Goal: Navigation & Orientation: Understand site structure

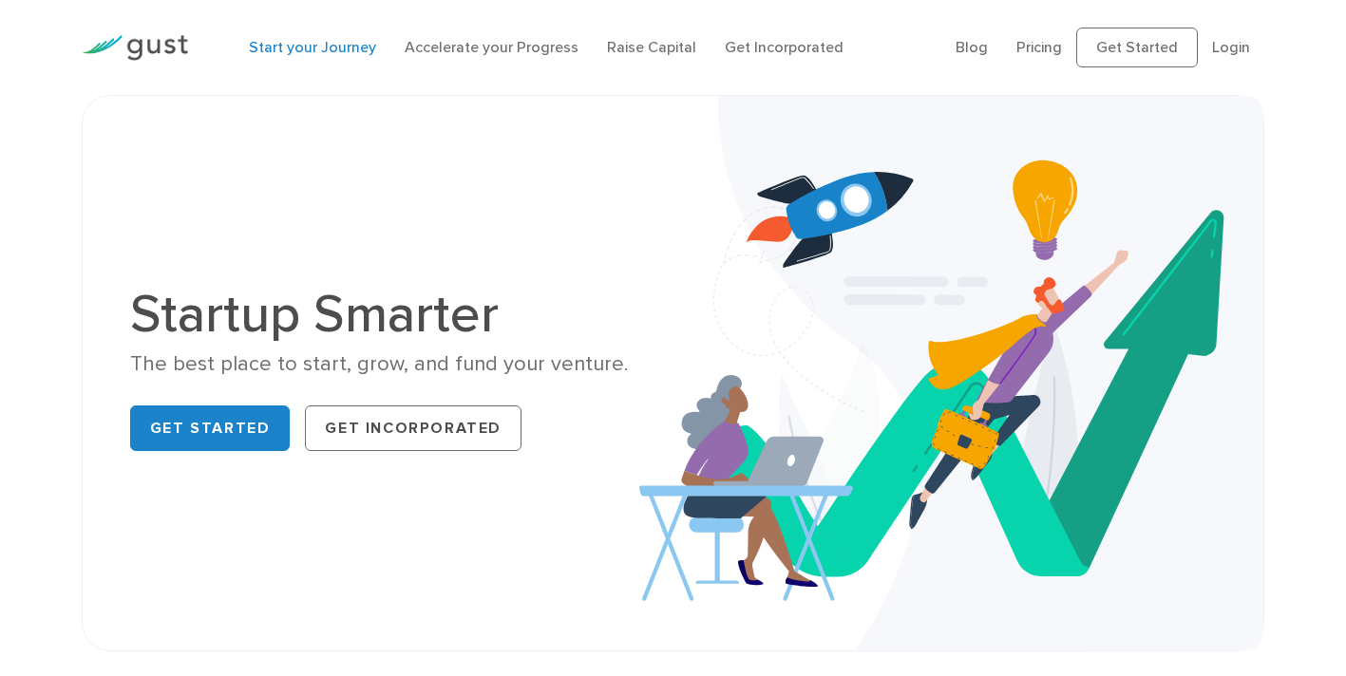
click at [333, 49] on link "Start your Journey" at bounding box center [312, 47] width 127 height 18
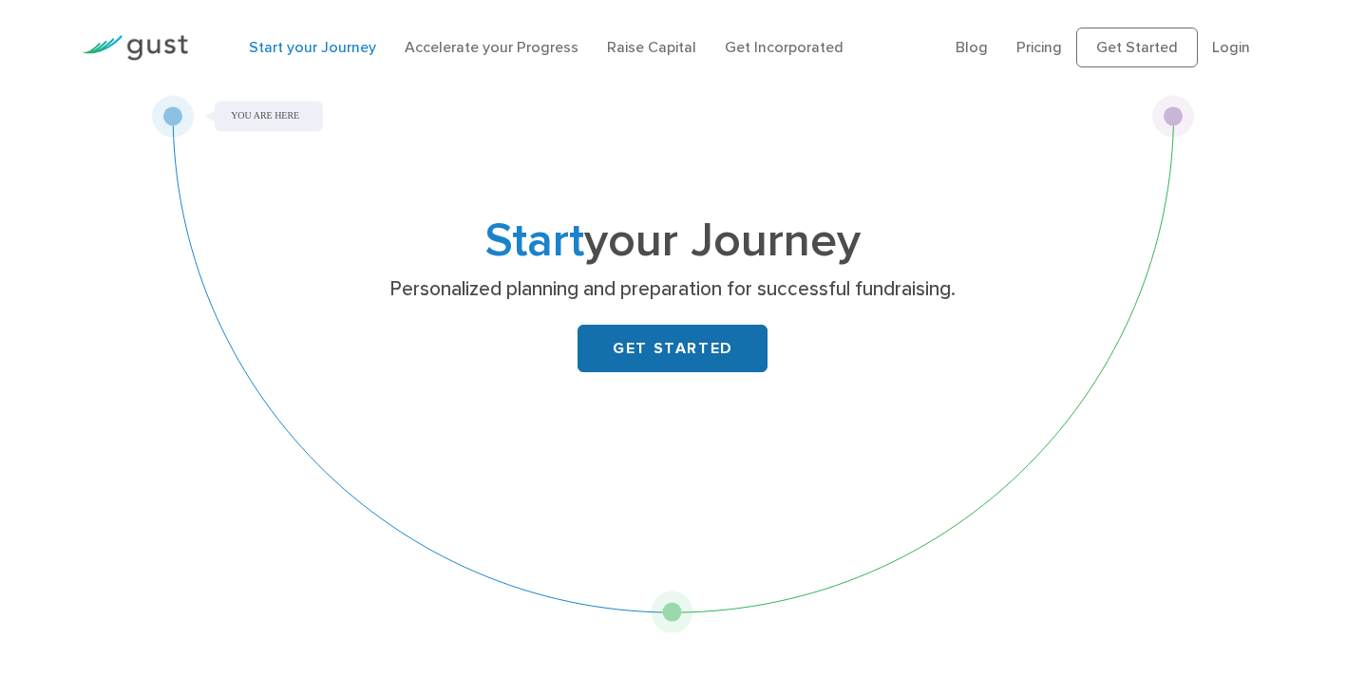
drag, startPoint x: 697, startPoint y: 349, endPoint x: 682, endPoint y: 338, distance: 18.4
click at [697, 349] on link "GET STARTED" at bounding box center [673, 349] width 190 height 48
click at [657, 50] on link "Raise Capital" at bounding box center [651, 47] width 89 height 18
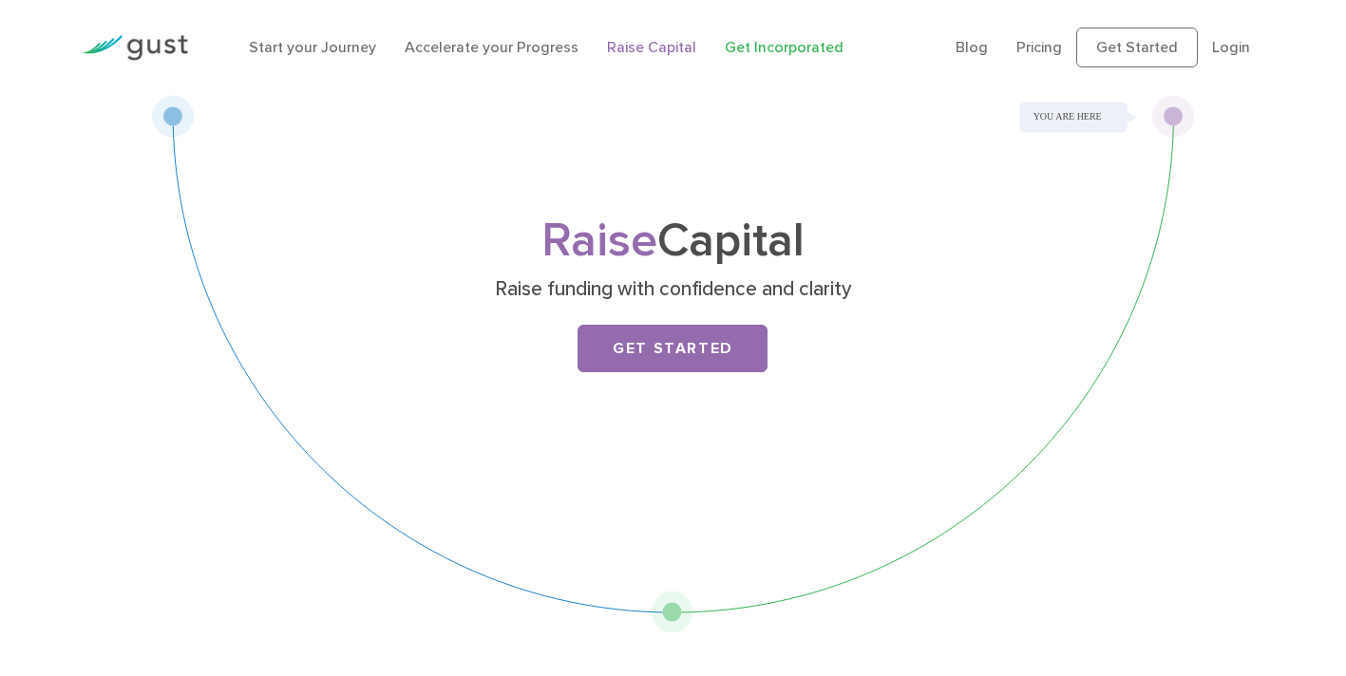
click at [777, 46] on link "Get Incorporated" at bounding box center [784, 47] width 119 height 18
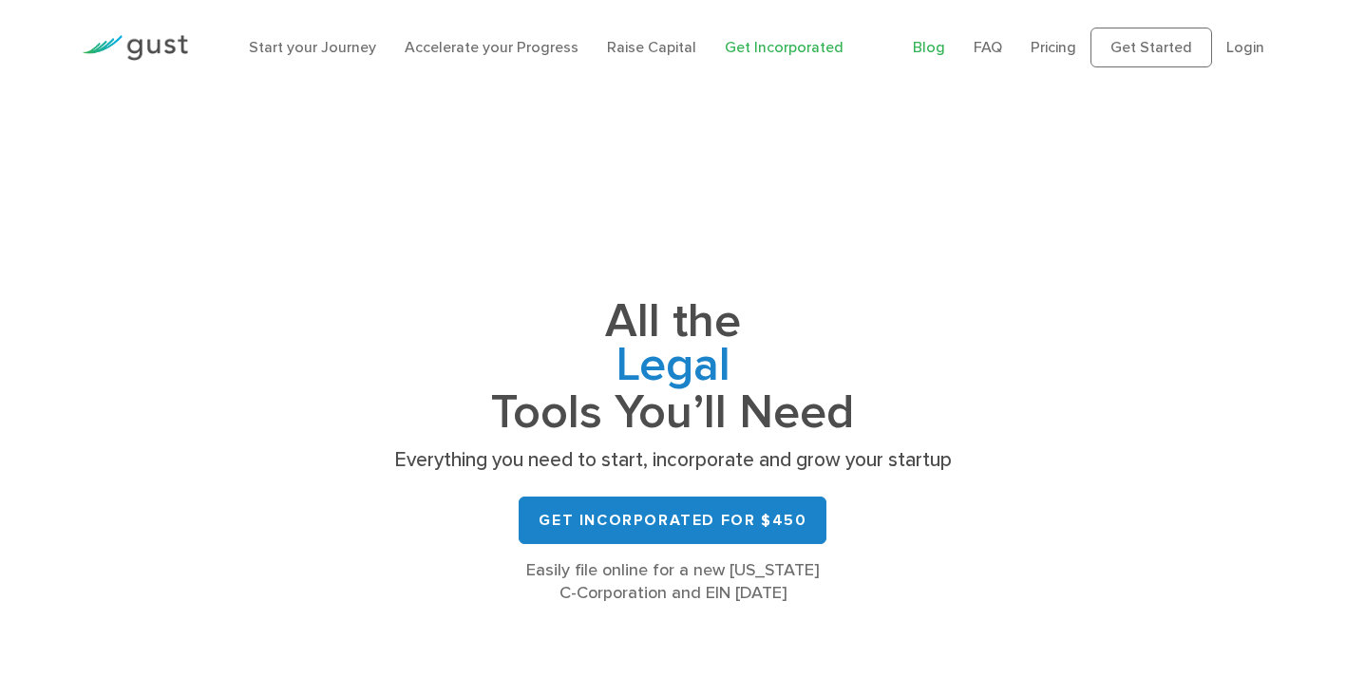
click at [921, 49] on link "Blog" at bounding box center [929, 47] width 32 height 18
